Goal: Task Accomplishment & Management: Complete application form

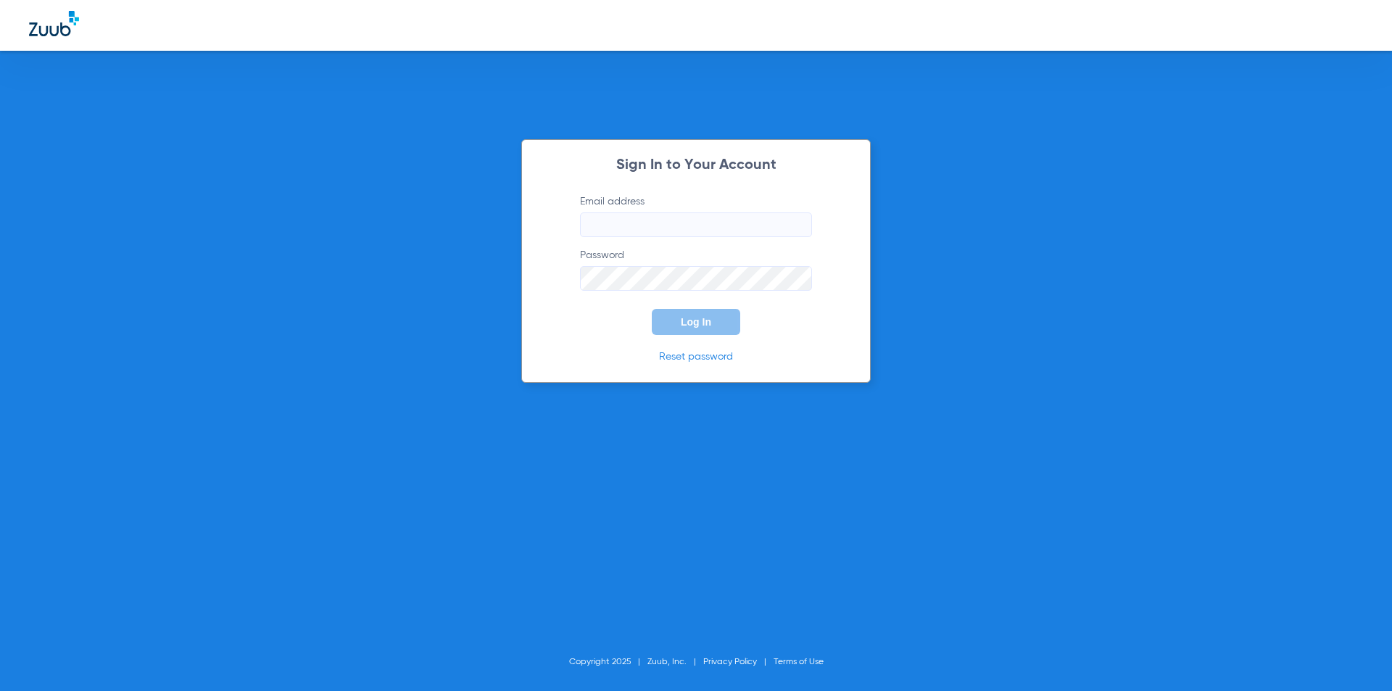
type input "jessica@bracesbar.com"
click at [952, 223] on div "Sign In to Your Account Email address jessica@bracesbar.com Password Log In Res…" at bounding box center [696, 345] width 1392 height 691
click at [692, 320] on span "Log In" at bounding box center [696, 322] width 30 height 12
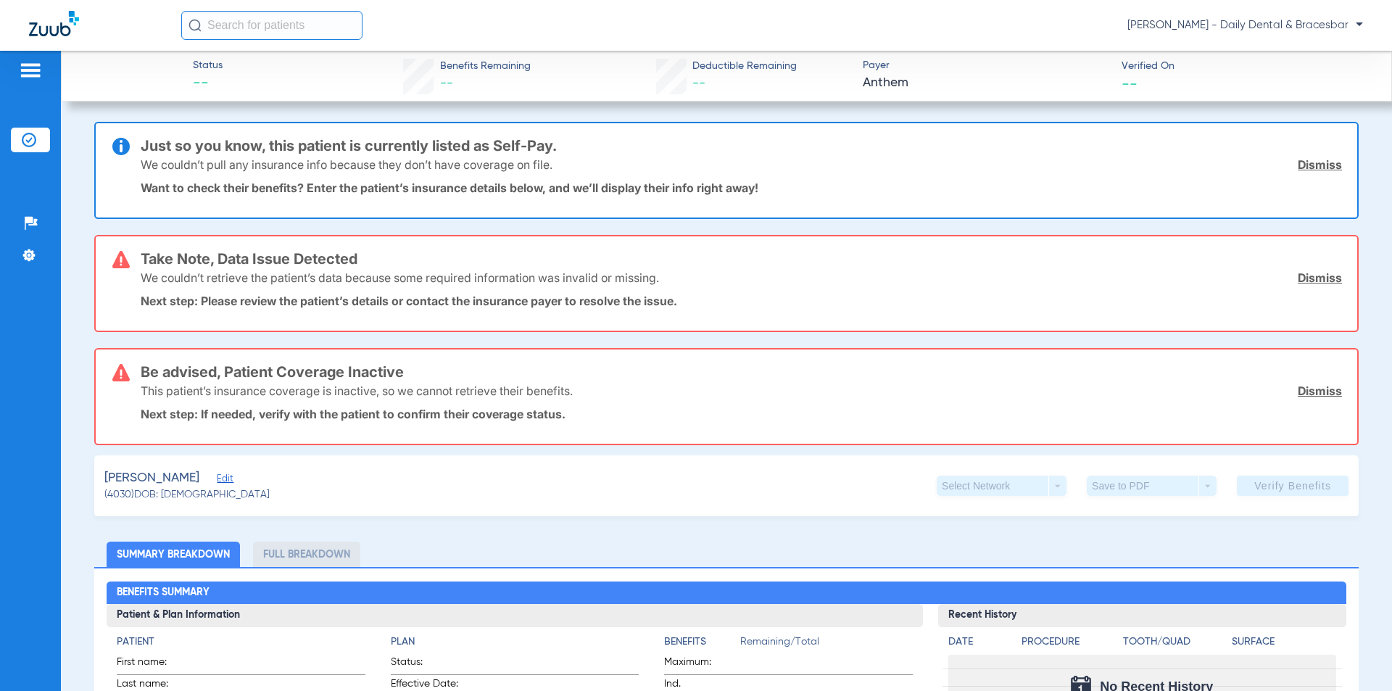
scroll to position [217, 0]
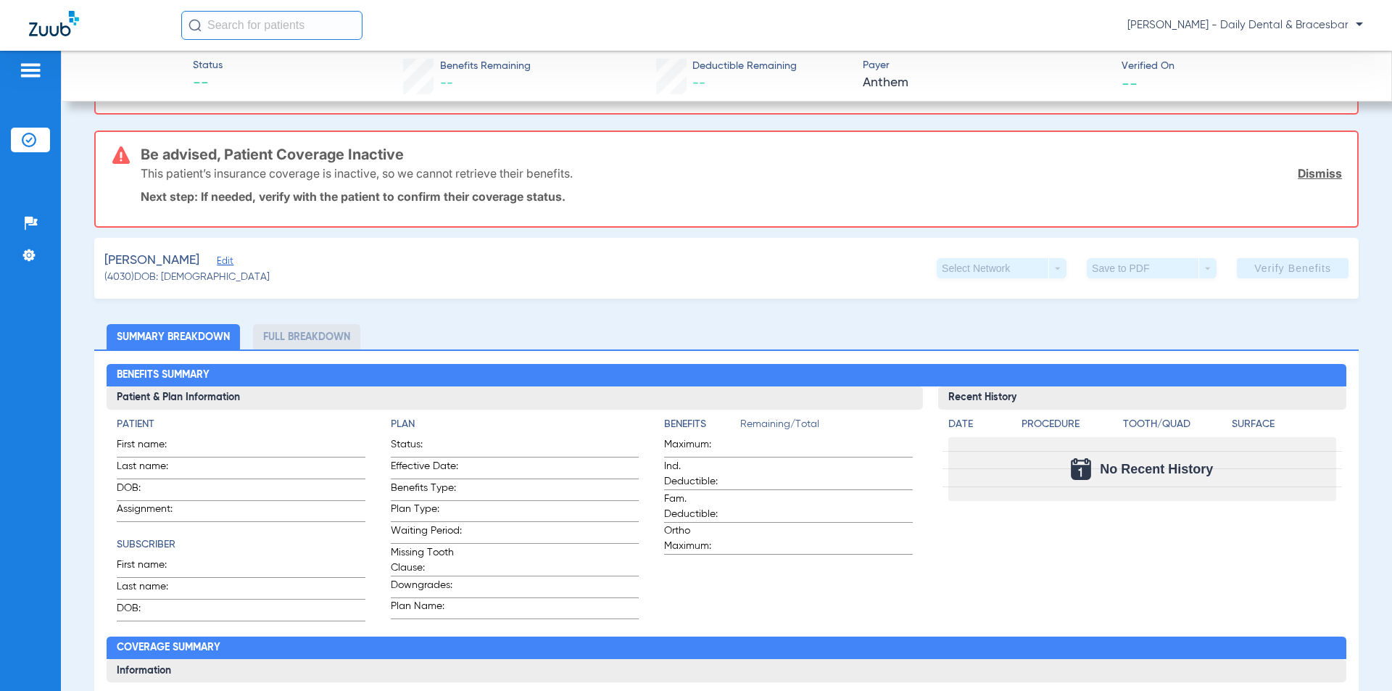
click at [217, 259] on span "Edit" at bounding box center [223, 263] width 13 height 14
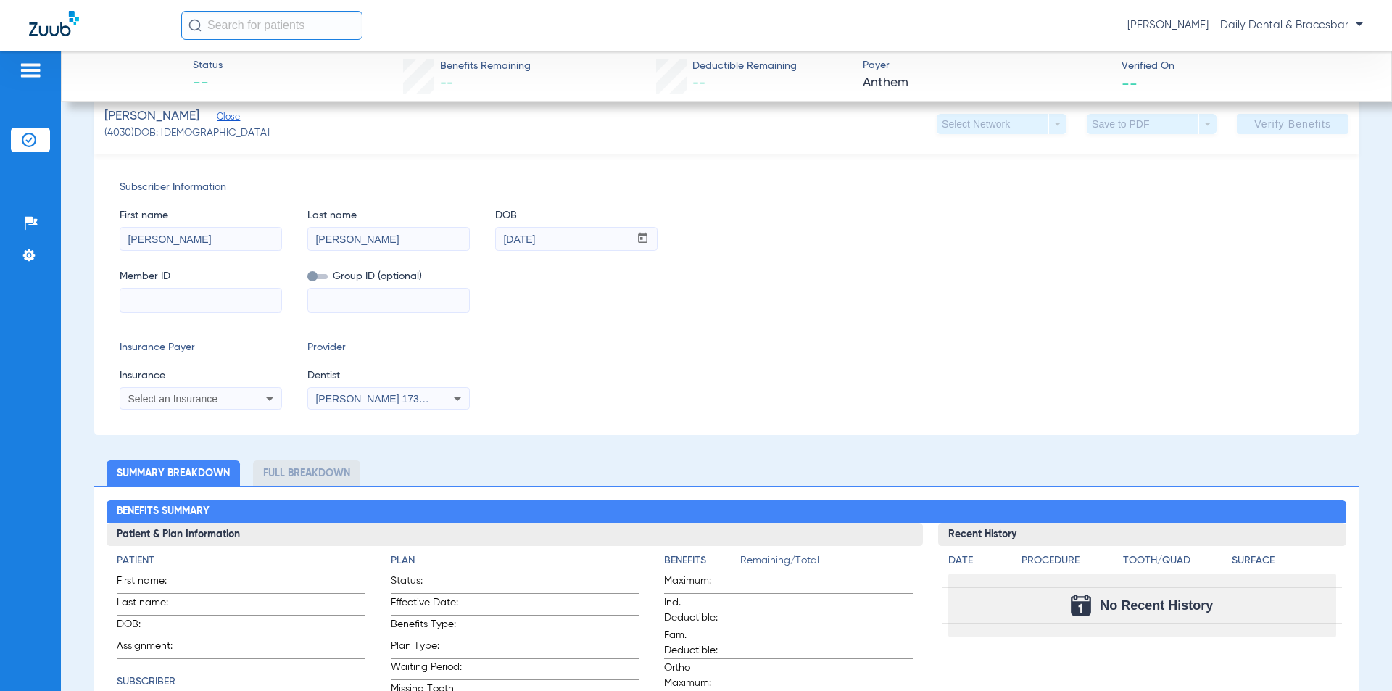
scroll to position [362, 0]
click at [257, 402] on div "Select an Insurance" at bounding box center [200, 397] width 161 height 17
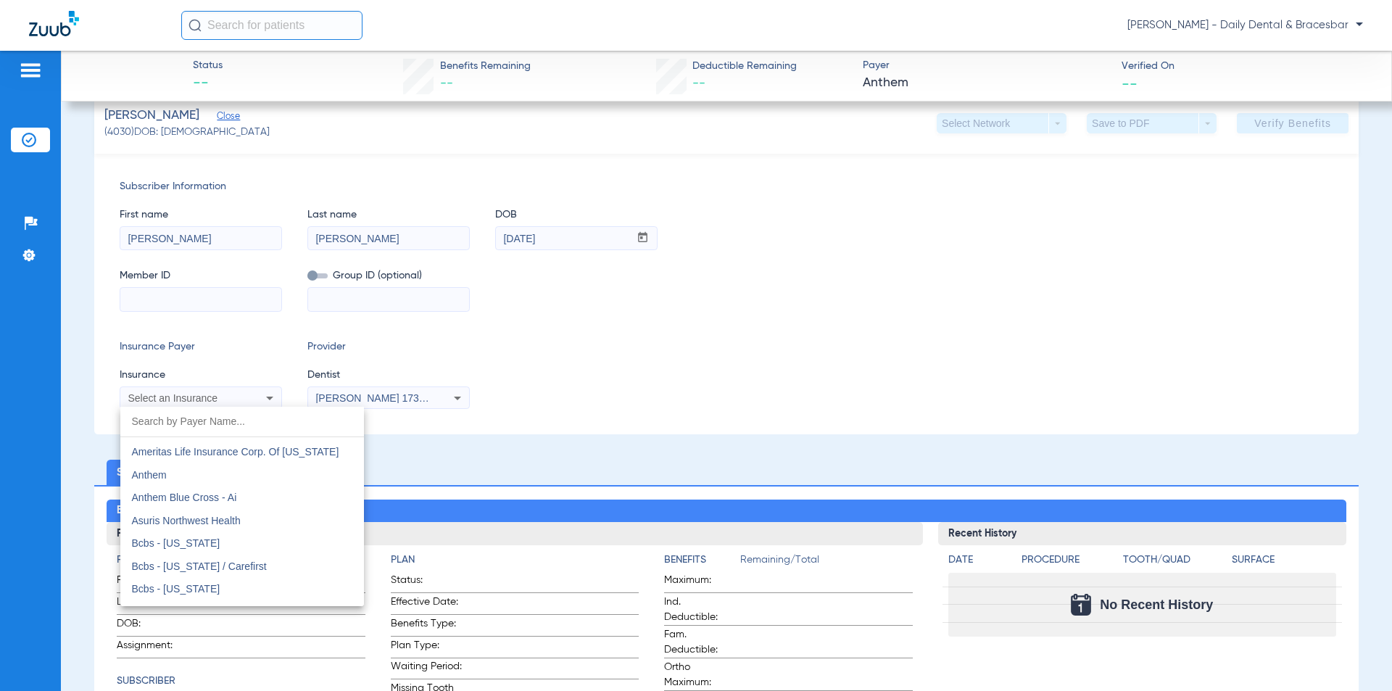
scroll to position [507, 0]
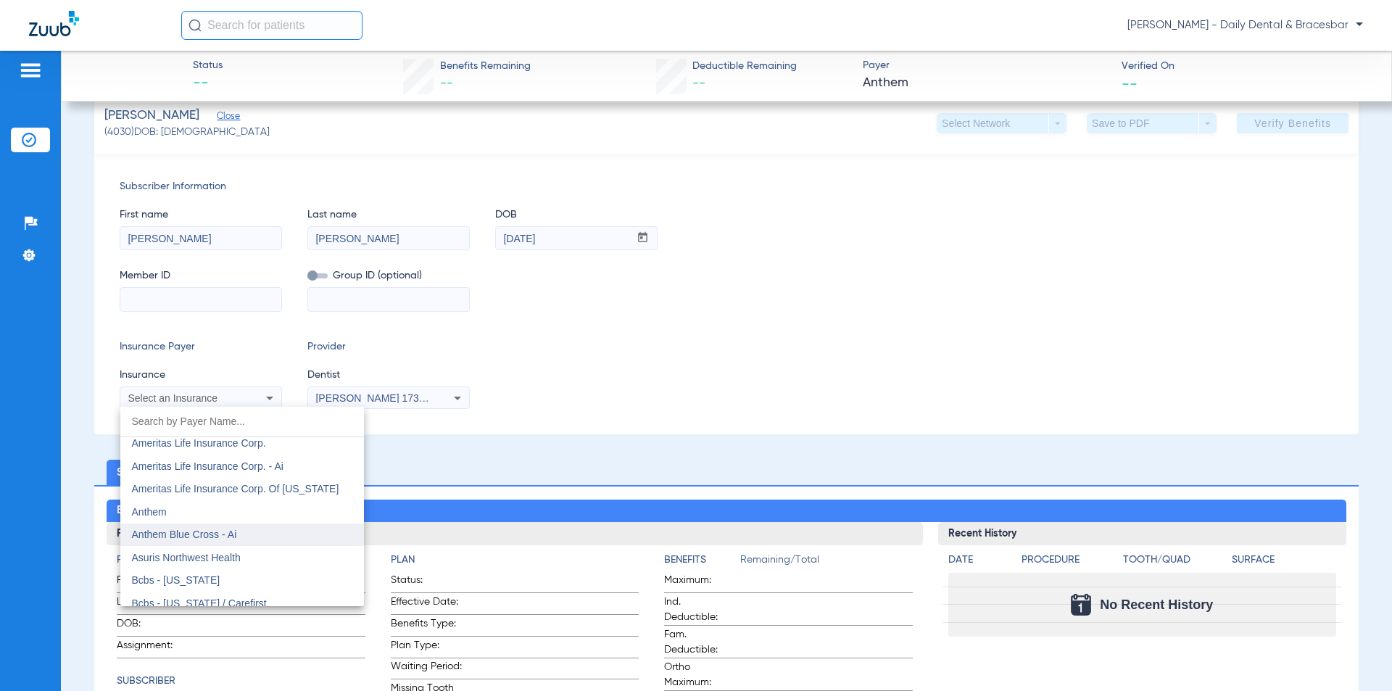
click at [262, 536] on mat-option "Anthem Blue Cross - Ai" at bounding box center [242, 534] width 244 height 23
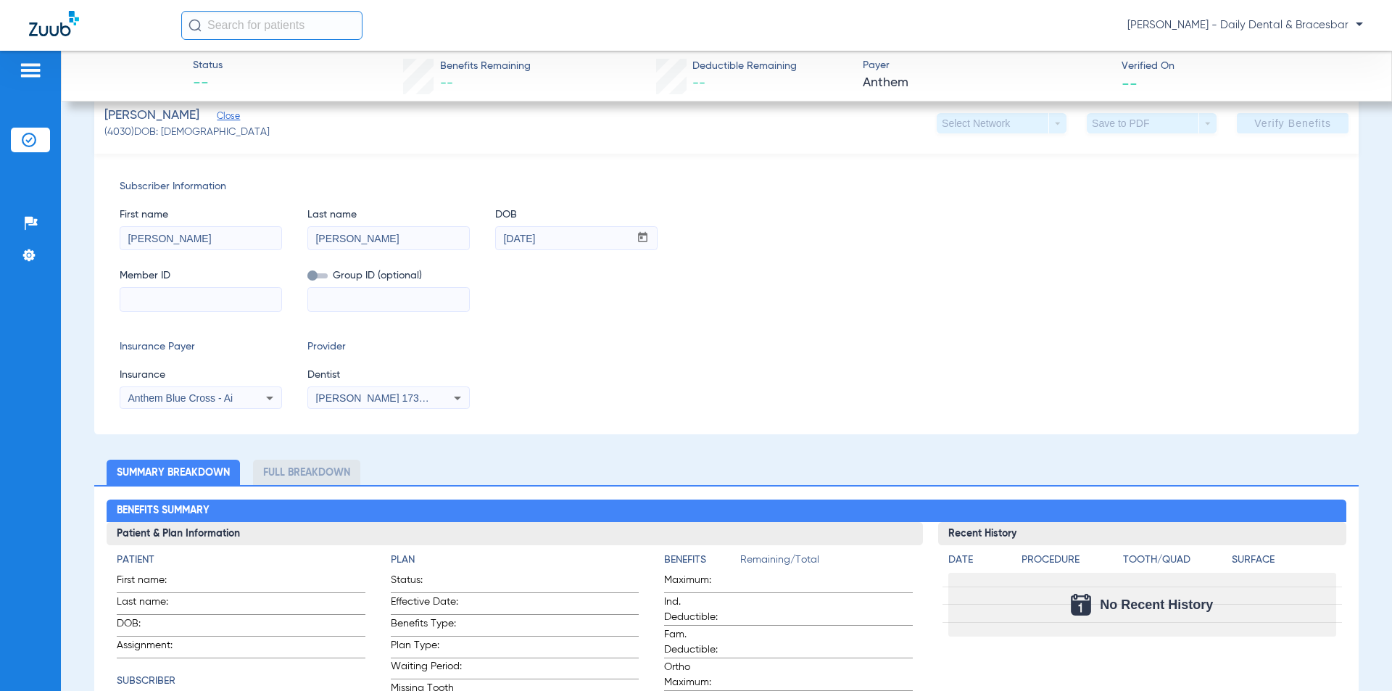
click at [221, 306] on input at bounding box center [200, 299] width 161 height 23
paste input "AKH678M59063"
type input "AKH678M59063"
click at [1285, 119] on span "Verify Benefits" at bounding box center [1292, 123] width 77 height 12
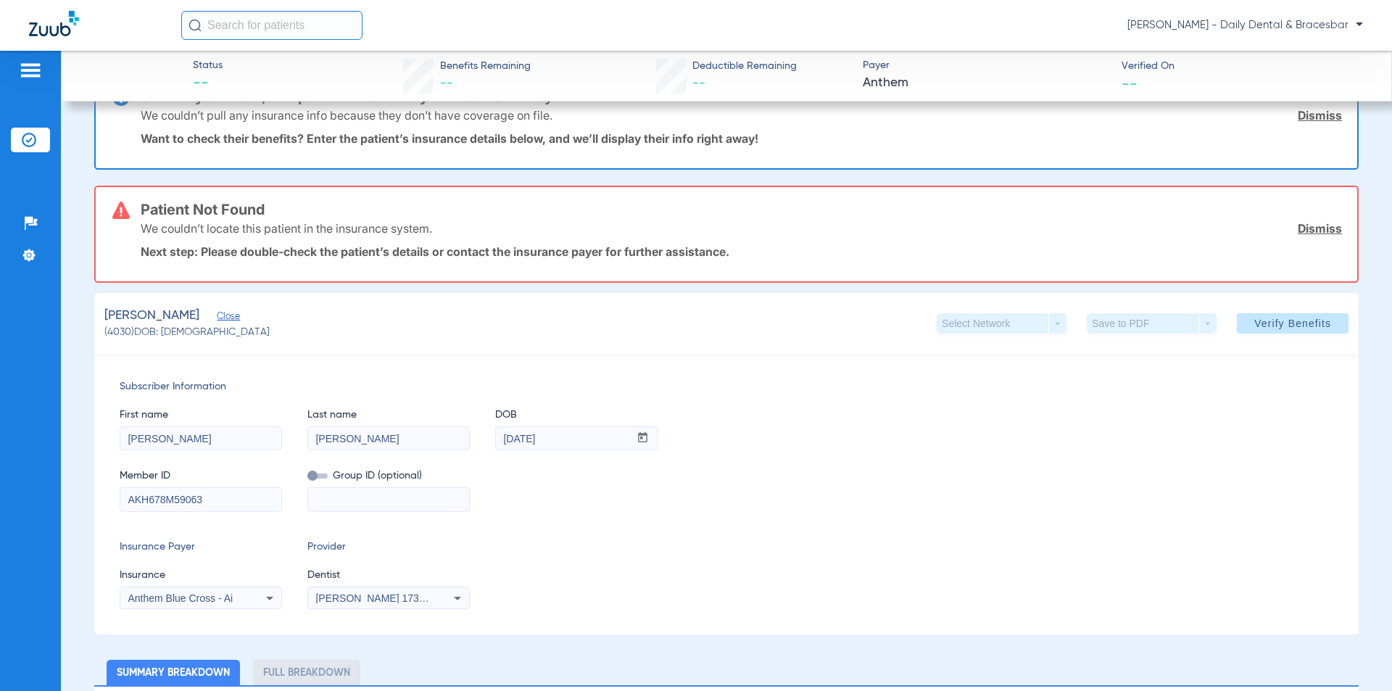
scroll to position [72, 0]
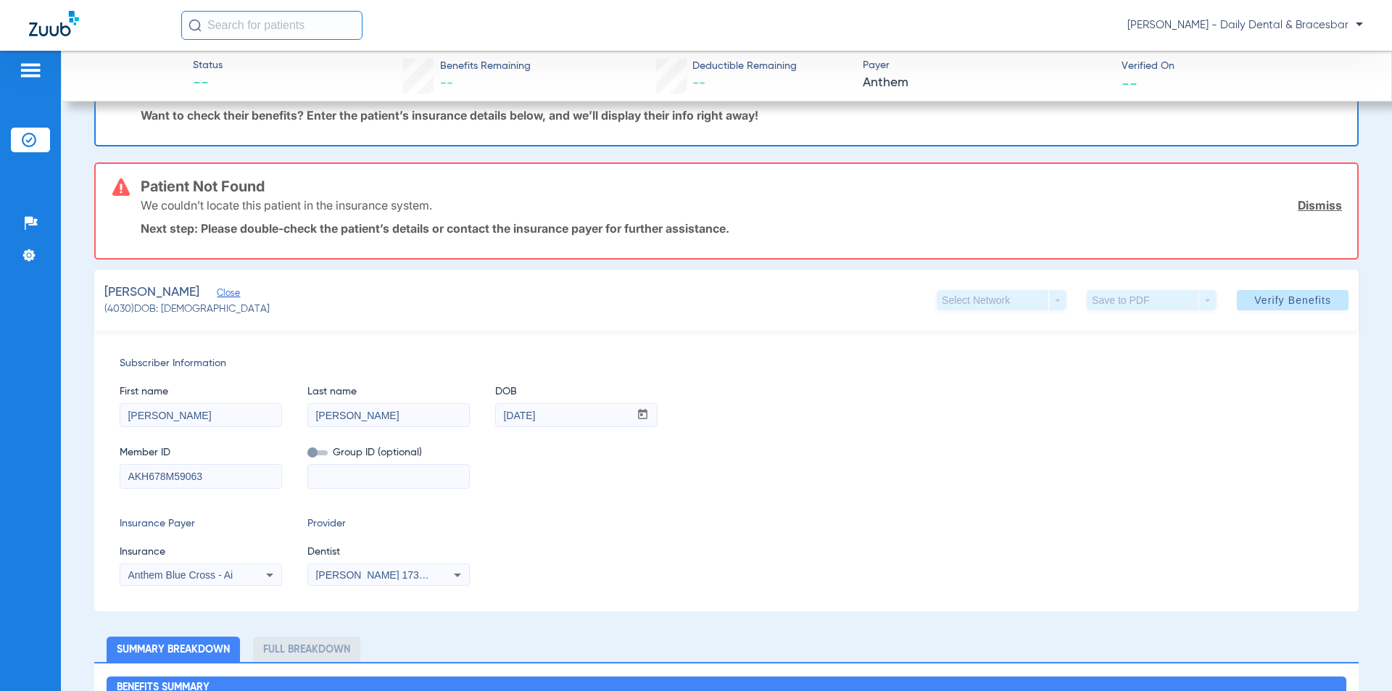
drag, startPoint x: 99, startPoint y: 418, endPoint x: 57, endPoint y: 411, distance: 41.8
click at [57, 411] on div "Patients Insurance Verification Setup Help Center Settings Status -- Benefits R…" at bounding box center [696, 396] width 1392 height 691
type input "Emily"
drag, startPoint x: 365, startPoint y: 418, endPoint x: 276, endPoint y: 417, distance: 89.2
click at [276, 417] on div "First name Emily Last name Collins DOB mm / dd / yyyy 03/14/2003" at bounding box center [726, 399] width 1213 height 56
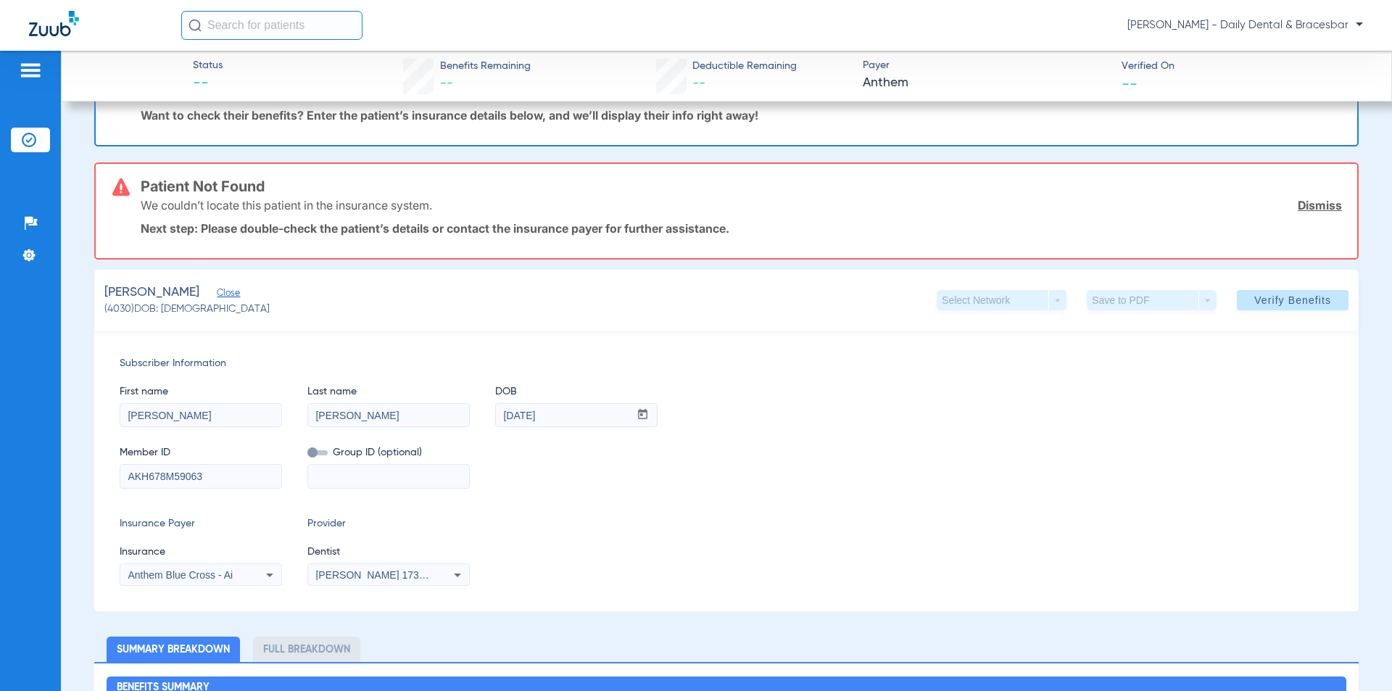
click at [572, 532] on div "Insurance Payer Insurance Anthem Blue Cross - Ai Provider Dentist Rebecca Bartl…" at bounding box center [726, 551] width 1213 height 70
click at [566, 423] on input "03/14/2003" at bounding box center [562, 415] width 133 height 23
drag, startPoint x: 566, startPoint y: 418, endPoint x: 496, endPoint y: 418, distance: 70.3
click at [496, 418] on input "03/14/2003" at bounding box center [562, 415] width 133 height 23
type input "08/07/1975"
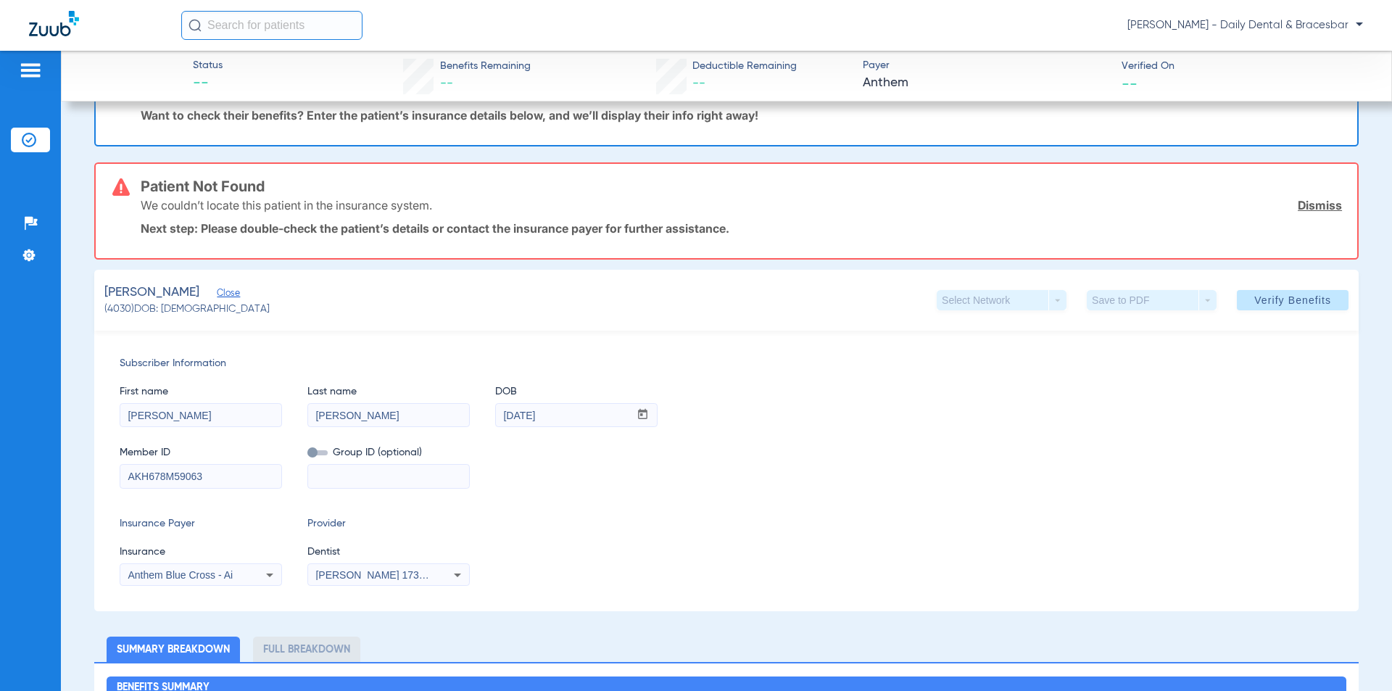
click at [548, 468] on div "Member ID AKH678M59063 Group ID (optional)" at bounding box center [726, 460] width 1213 height 56
click at [1269, 295] on span "Verify Benefits" at bounding box center [1292, 300] width 77 height 12
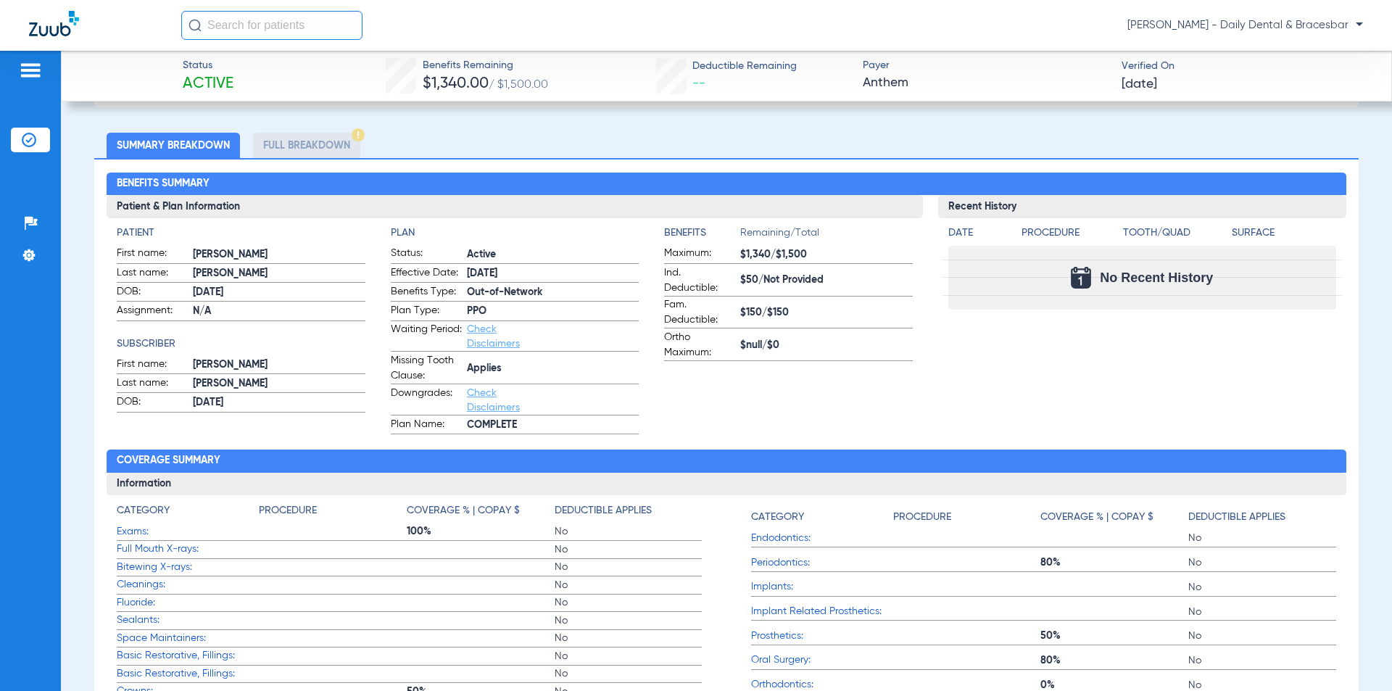
scroll to position [362, 0]
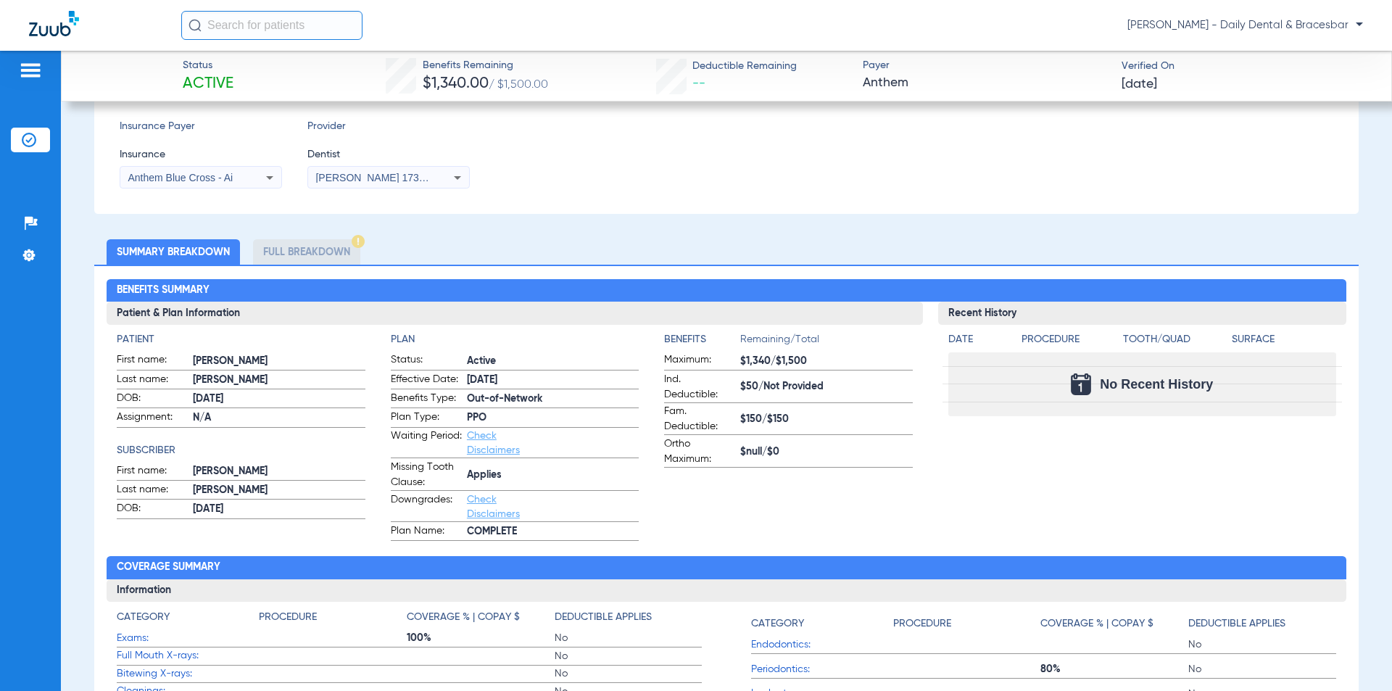
click at [328, 252] on li "Full Breakdown" at bounding box center [306, 251] width 107 height 25
click at [321, 249] on li "Full Breakdown" at bounding box center [306, 251] width 107 height 25
click at [194, 247] on li "Summary Breakdown" at bounding box center [173, 251] width 133 height 25
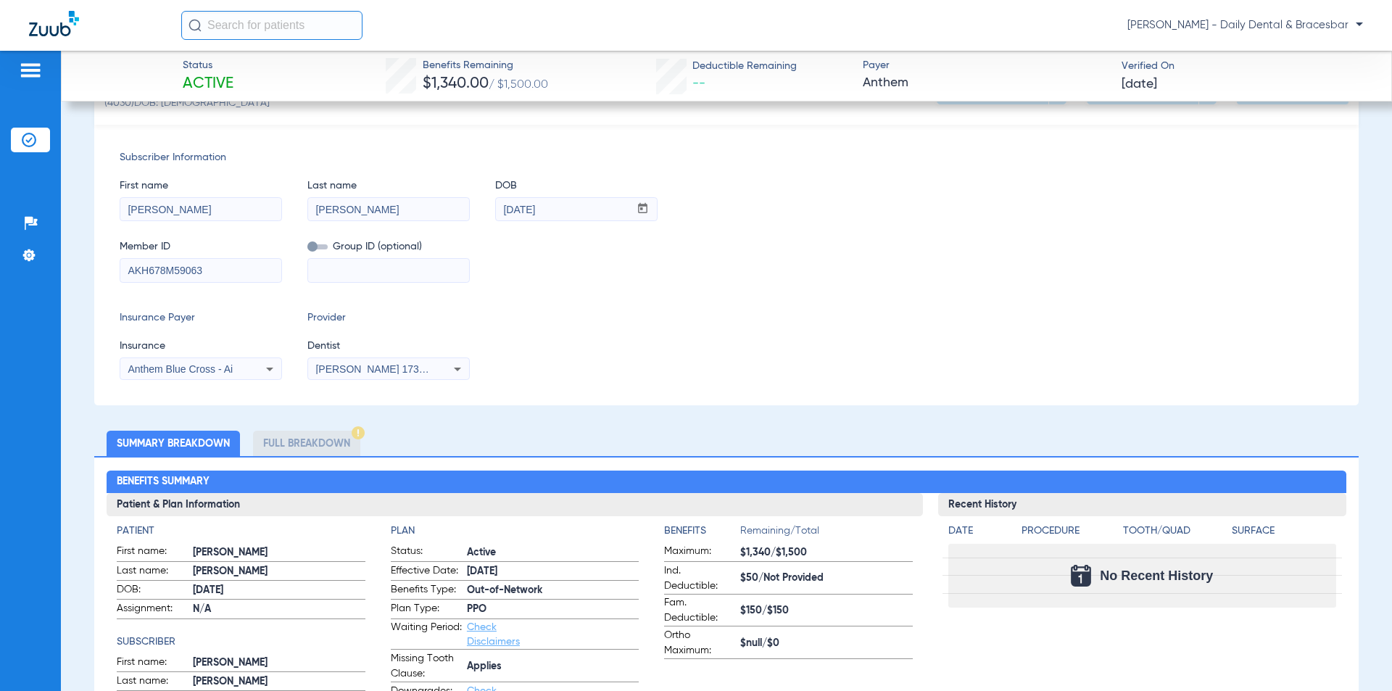
scroll to position [217, 0]
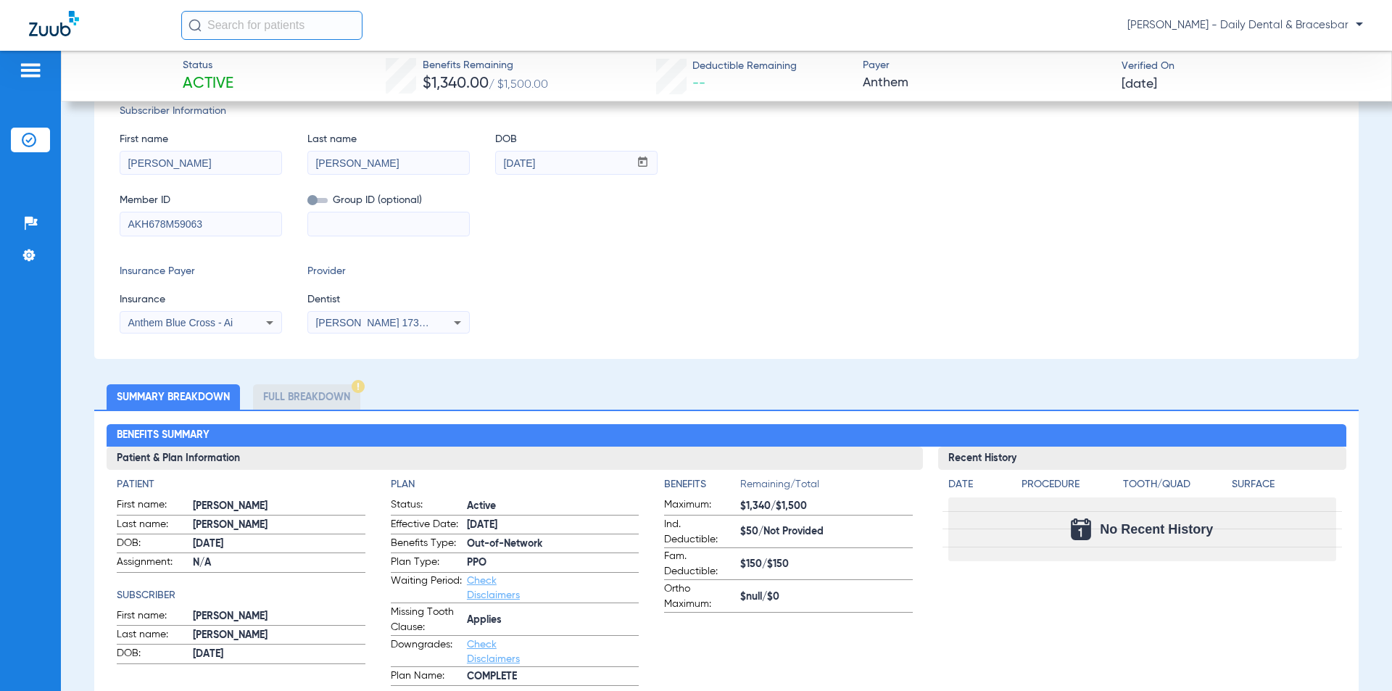
drag, startPoint x: 209, startPoint y: 166, endPoint x: 122, endPoint y: 160, distance: 87.9
click at [122, 160] on input "Emily" at bounding box center [200, 162] width 161 height 23
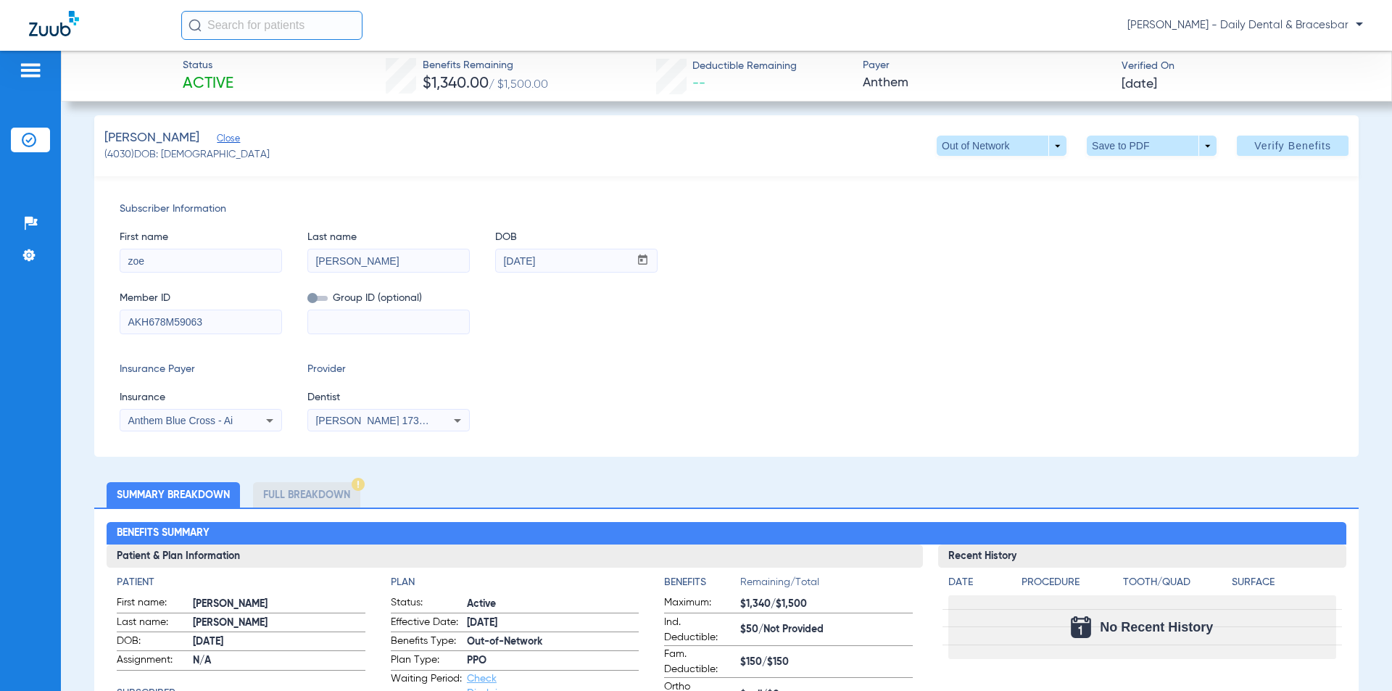
scroll to position [72, 0]
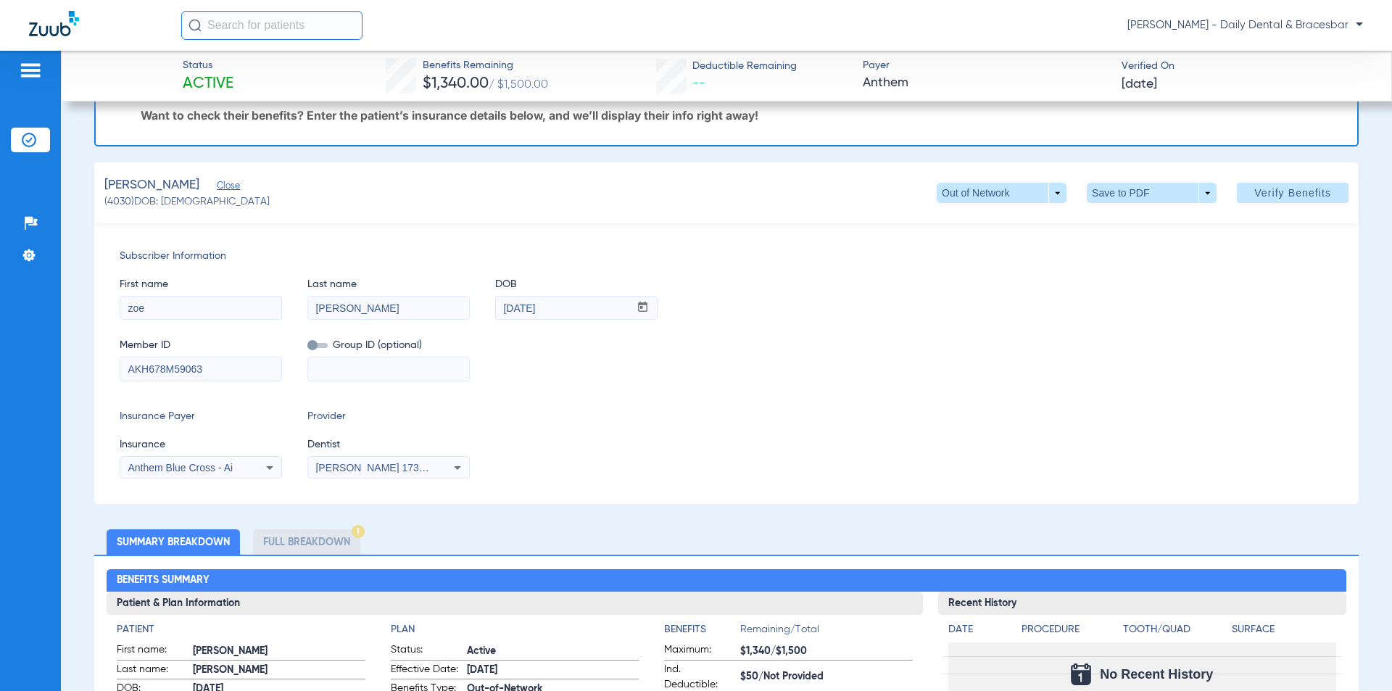
type input "zoe"
click at [565, 308] on input "08/07/1975" at bounding box center [562, 307] width 133 height 23
drag, startPoint x: 565, startPoint y: 308, endPoint x: 485, endPoint y: 305, distance: 80.5
click at [485, 305] on div "First name zoe Last name Collins DOB mm / dd / yyyy 08/07/1975" at bounding box center [726, 292] width 1213 height 56
type input "03/14/2003"
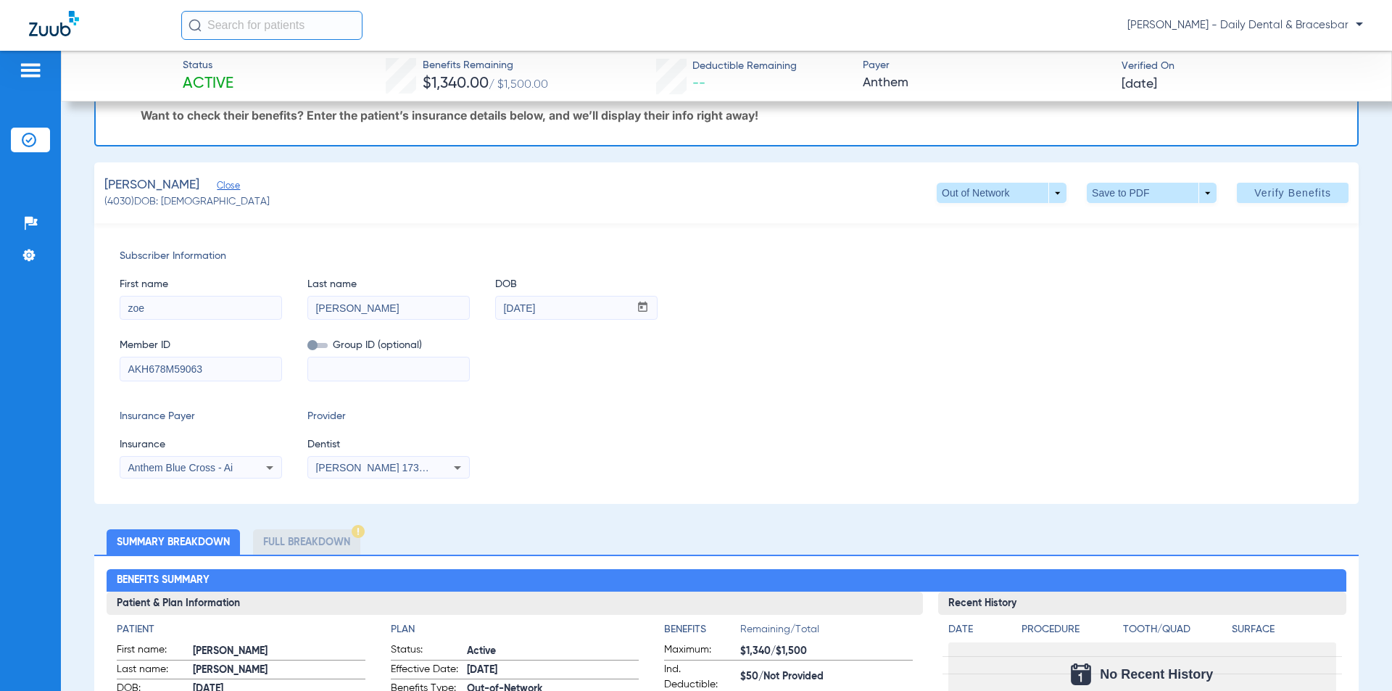
click at [698, 319] on div "First name zoe Last name Collins DOB mm / dd / yyyy 03/14/2003" at bounding box center [726, 292] width 1213 height 56
click at [1261, 192] on span "Verify Benefits" at bounding box center [1292, 193] width 77 height 12
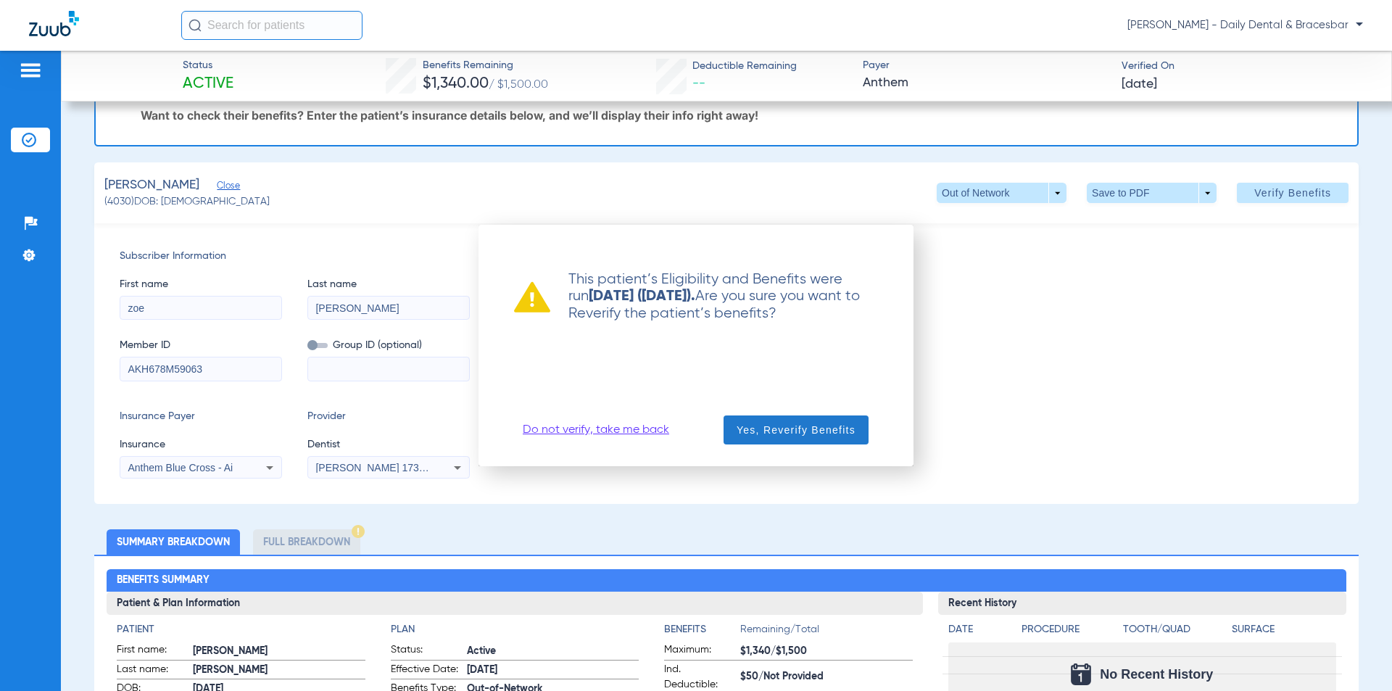
click at [779, 428] on span "Yes, Reverify Benefits" at bounding box center [795, 430] width 119 height 14
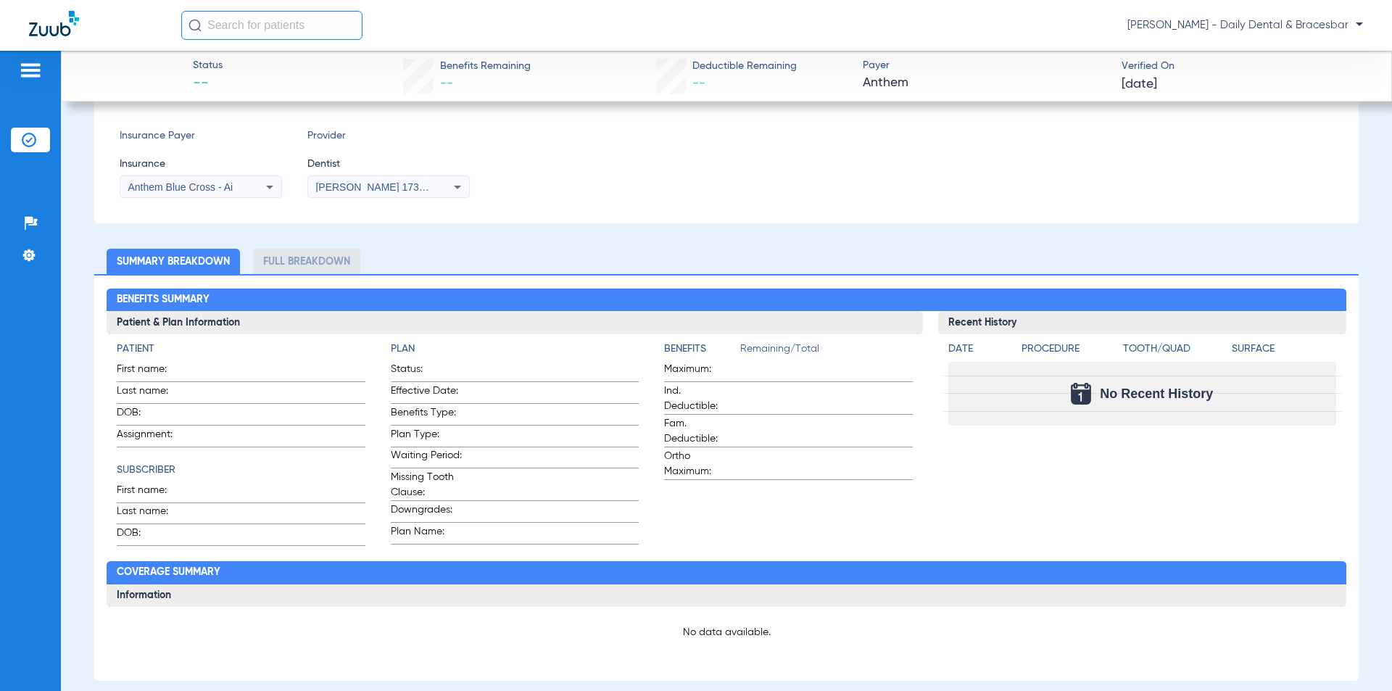
scroll to position [438, 0]
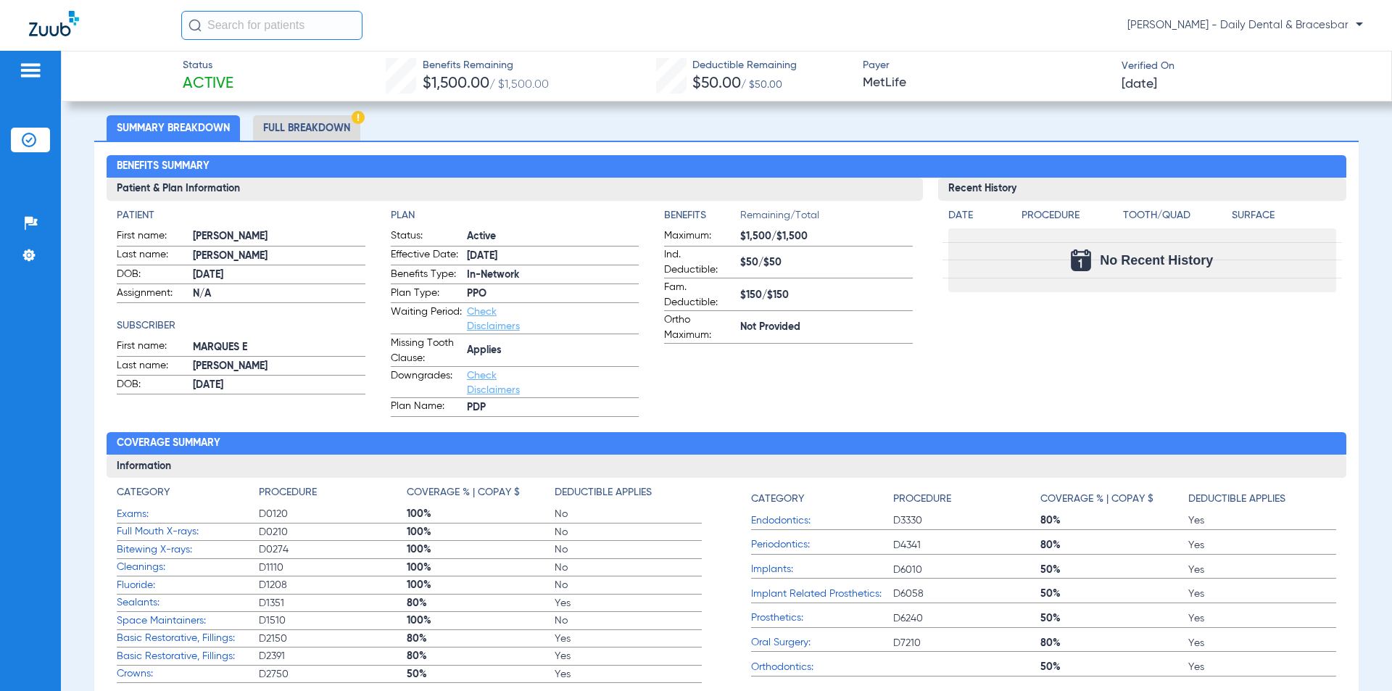
scroll to position [290, 0]
